Goal: Task Accomplishment & Management: Complete application form

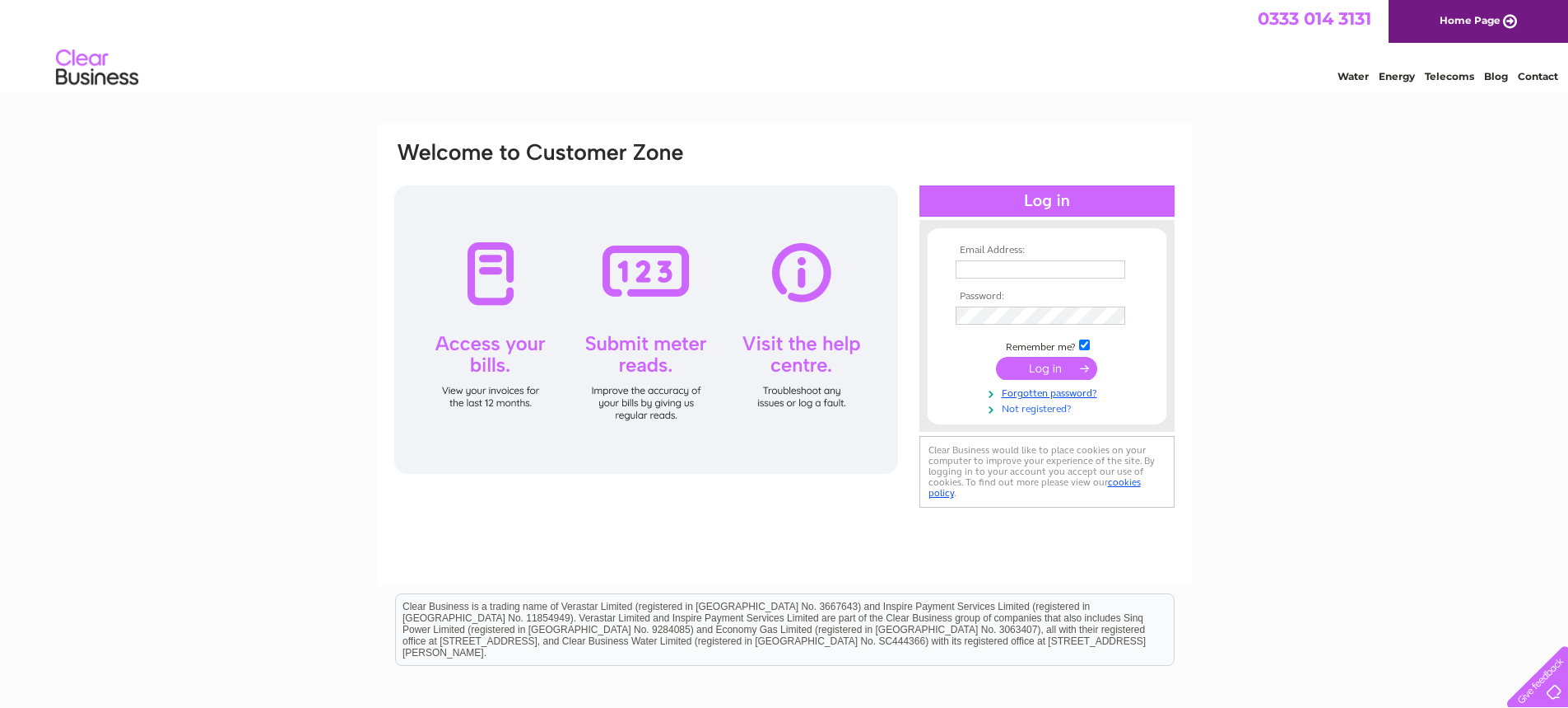
click at [1050, 406] on link "Not registered?" at bounding box center [1049, 407] width 187 height 15
click at [1046, 407] on link "Not registered?" at bounding box center [1049, 407] width 187 height 15
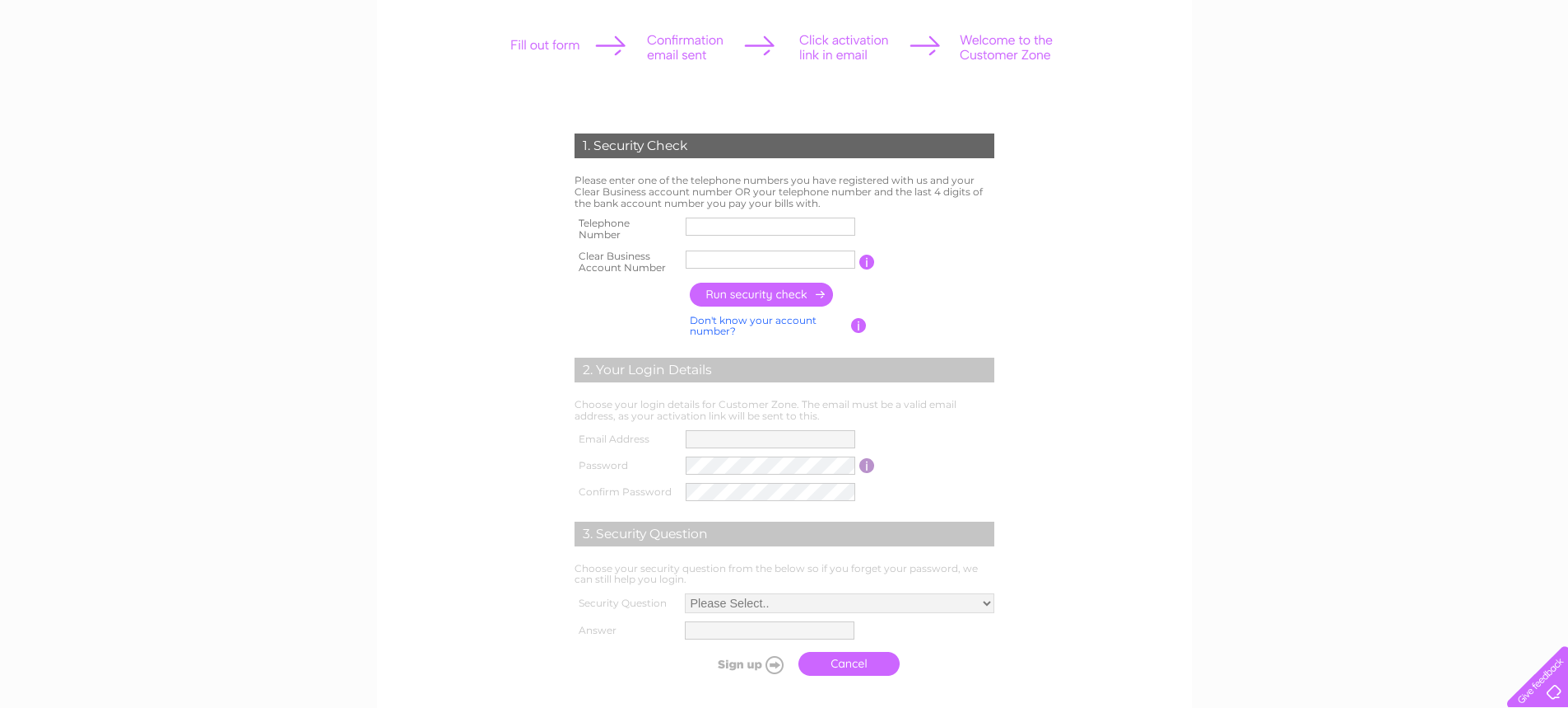
scroll to position [247, 0]
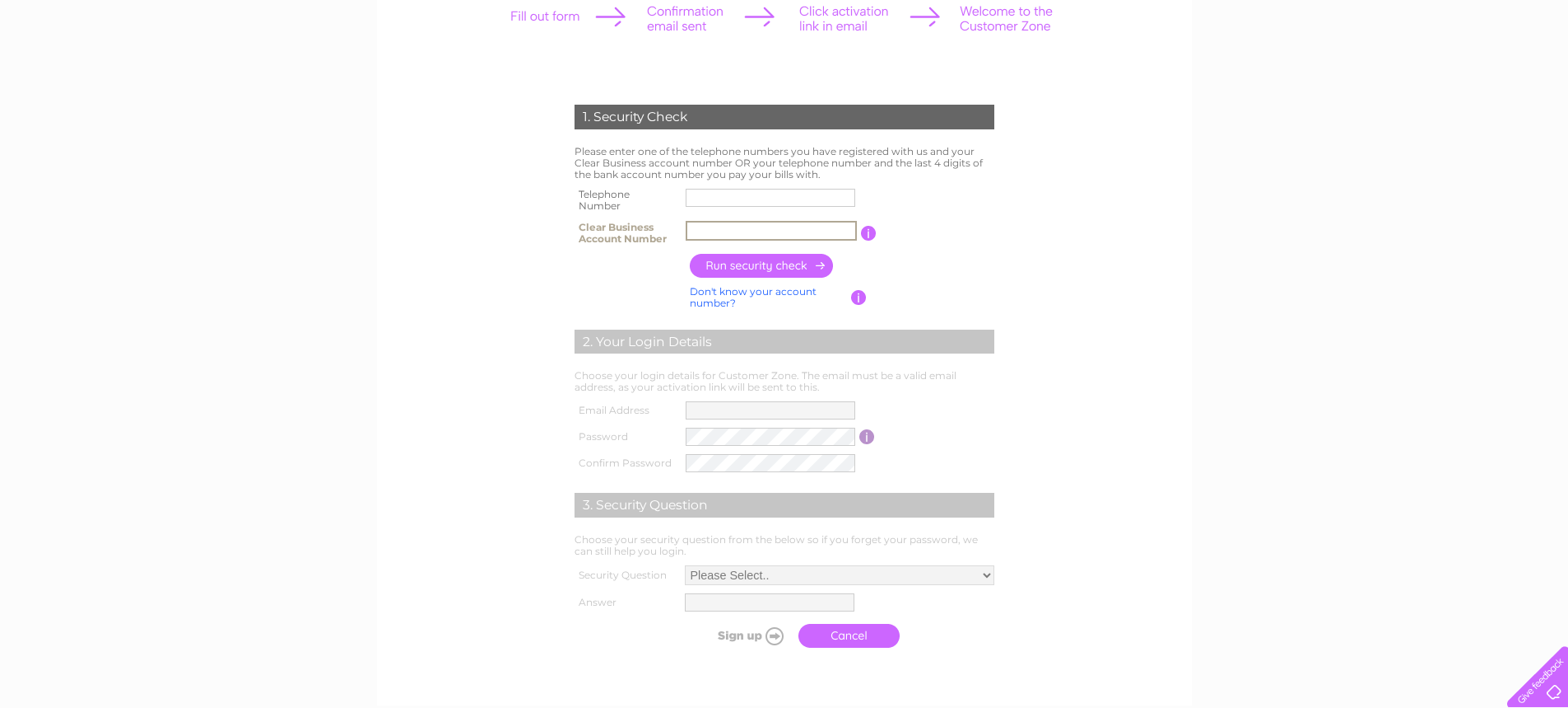
click at [743, 227] on input "text" at bounding box center [772, 230] width 171 height 20
paste input "30318797"
type input "30318797"
click at [799, 203] on input "text" at bounding box center [771, 198] width 169 height 18
paste input "01555841212"
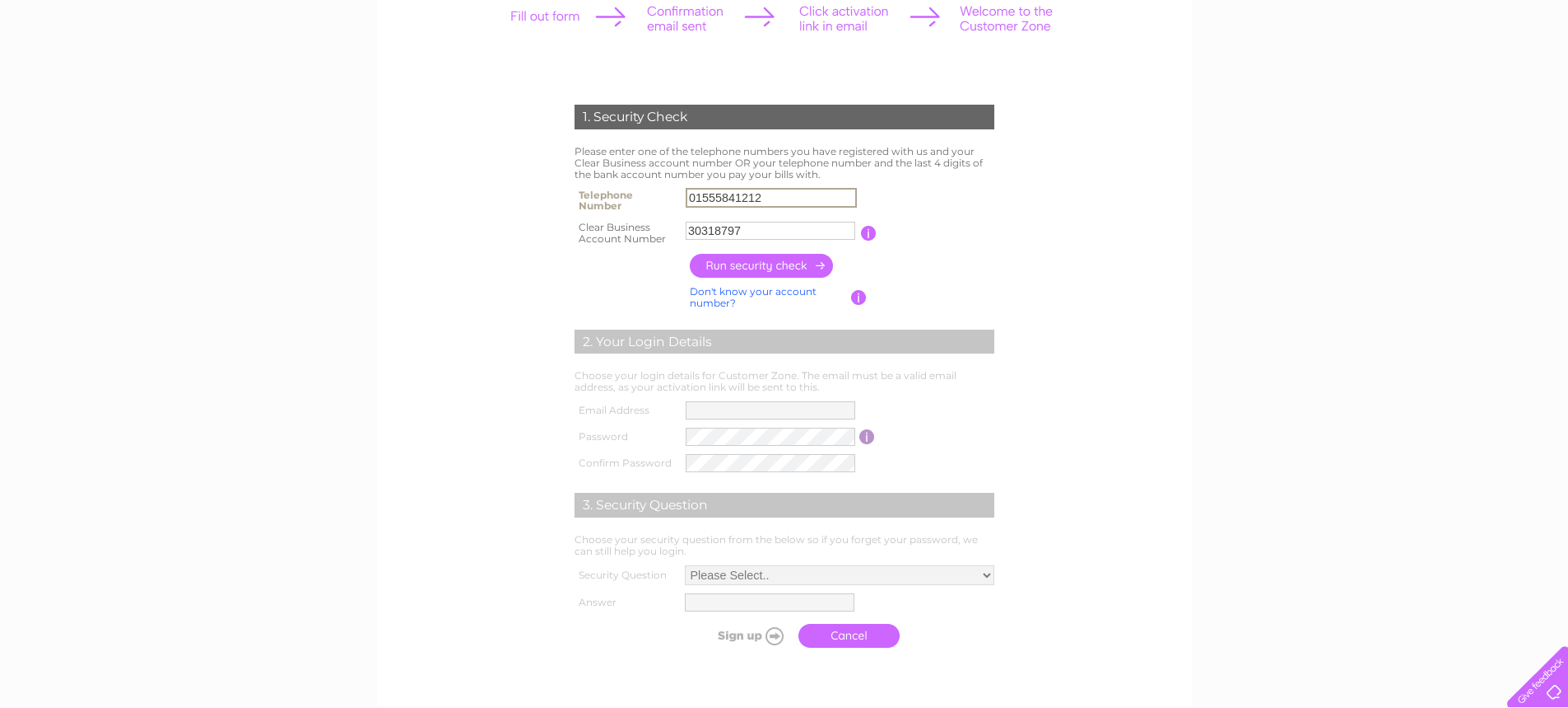
type input "01555841212"
click at [790, 263] on input "button" at bounding box center [762, 266] width 145 height 24
type input "**********"
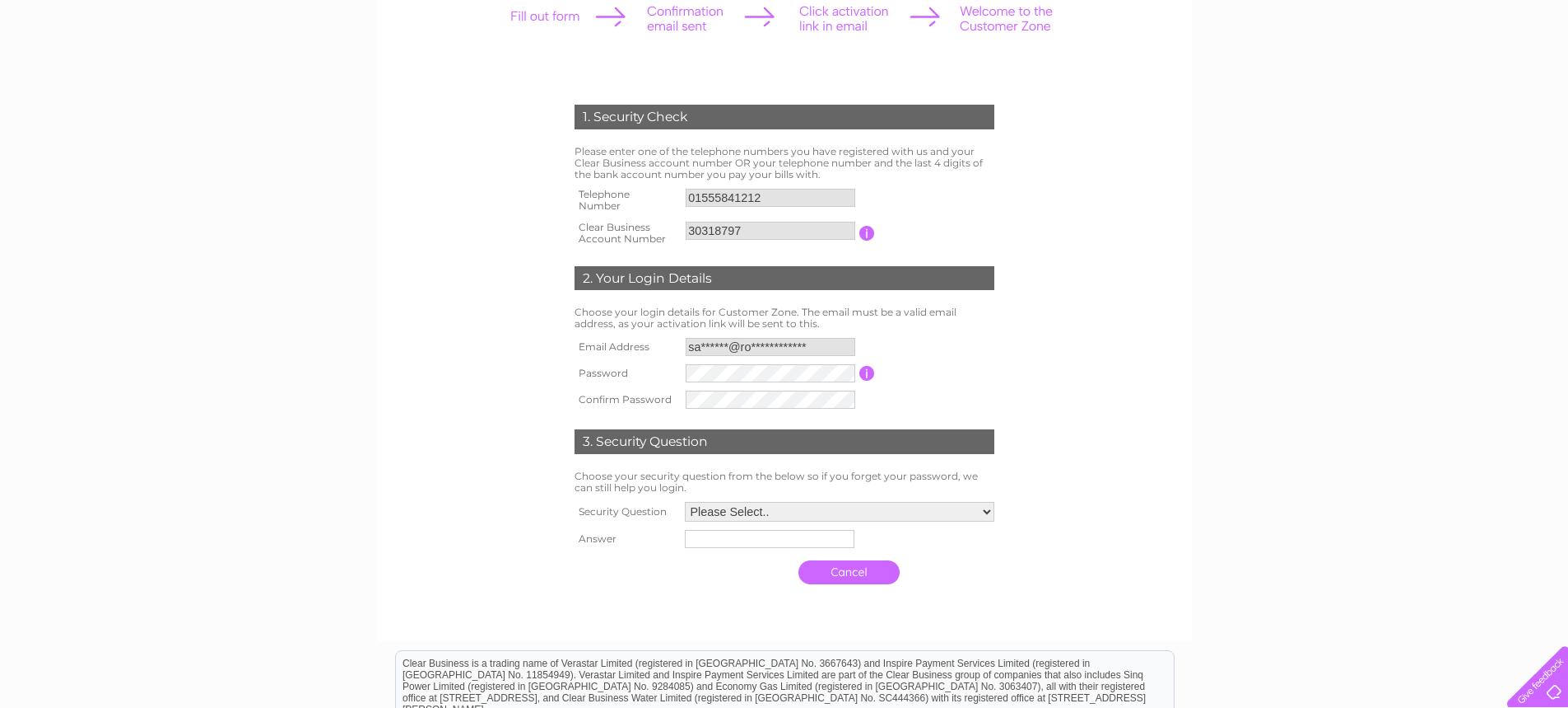
scroll to position [329, 0]
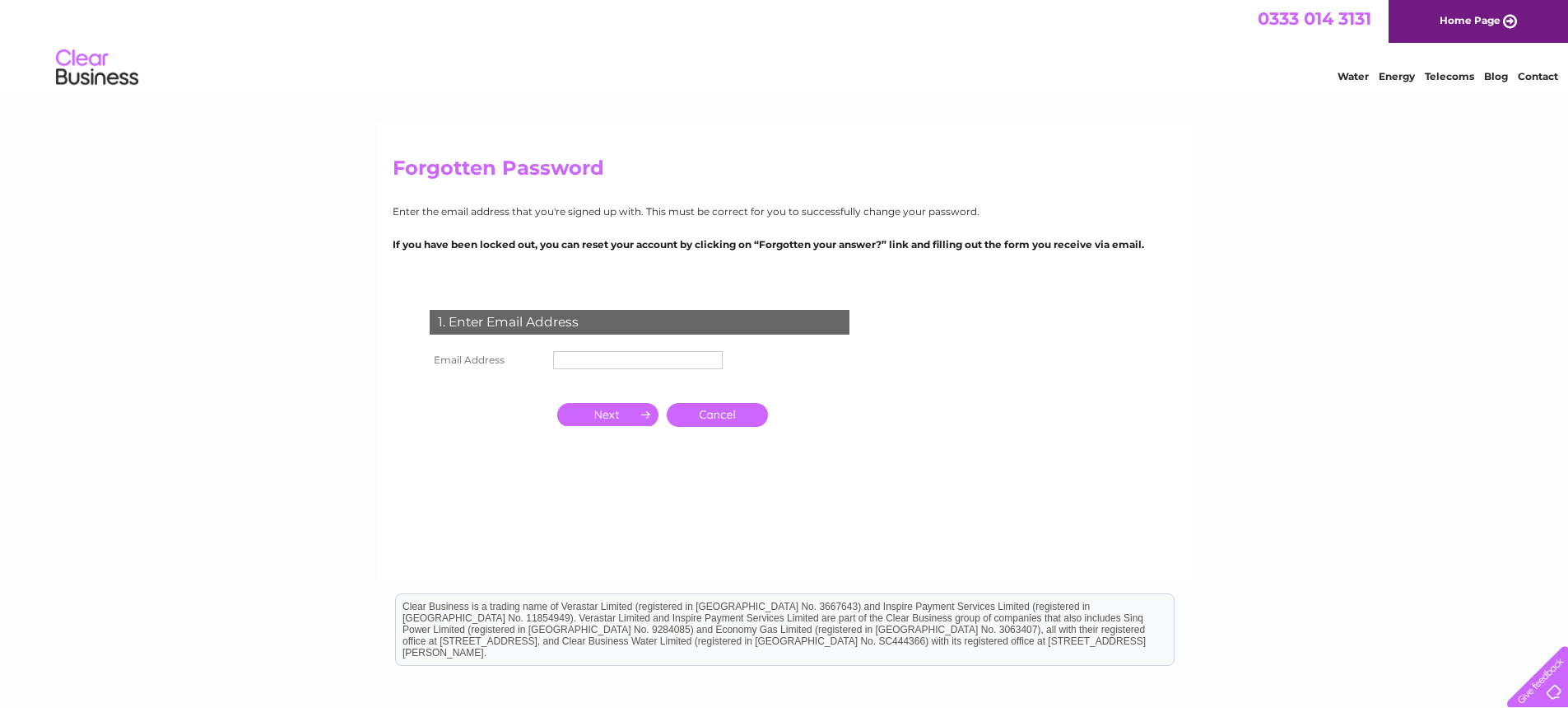
click at [729, 416] on link "Cancel" at bounding box center [717, 415] width 102 height 24
